Goal: Navigation & Orientation: Go to known website

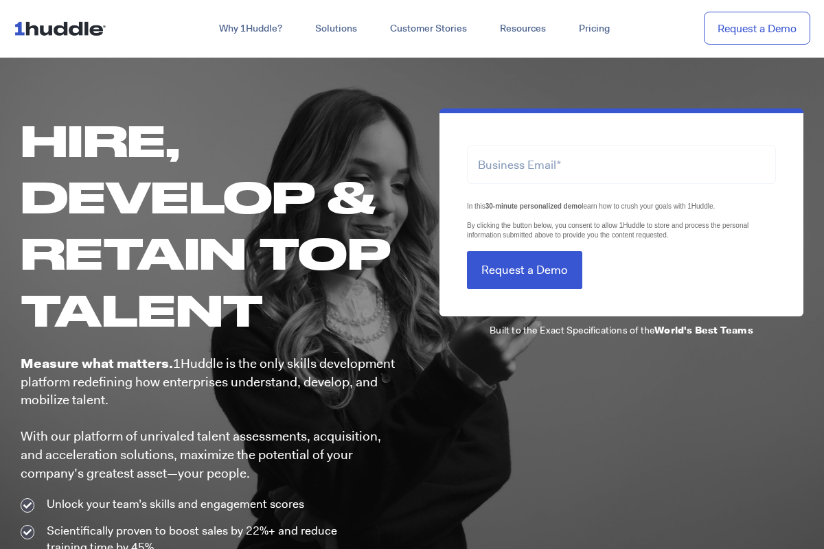
scroll to position [687, 0]
